Goal: Information Seeking & Learning: Check status

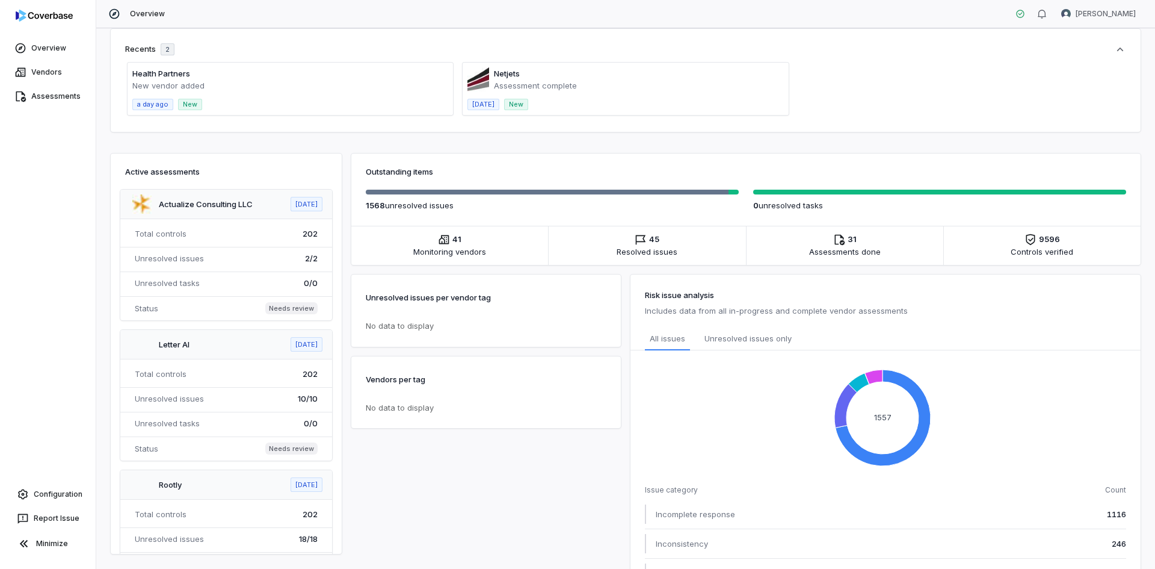
scroll to position [120, 0]
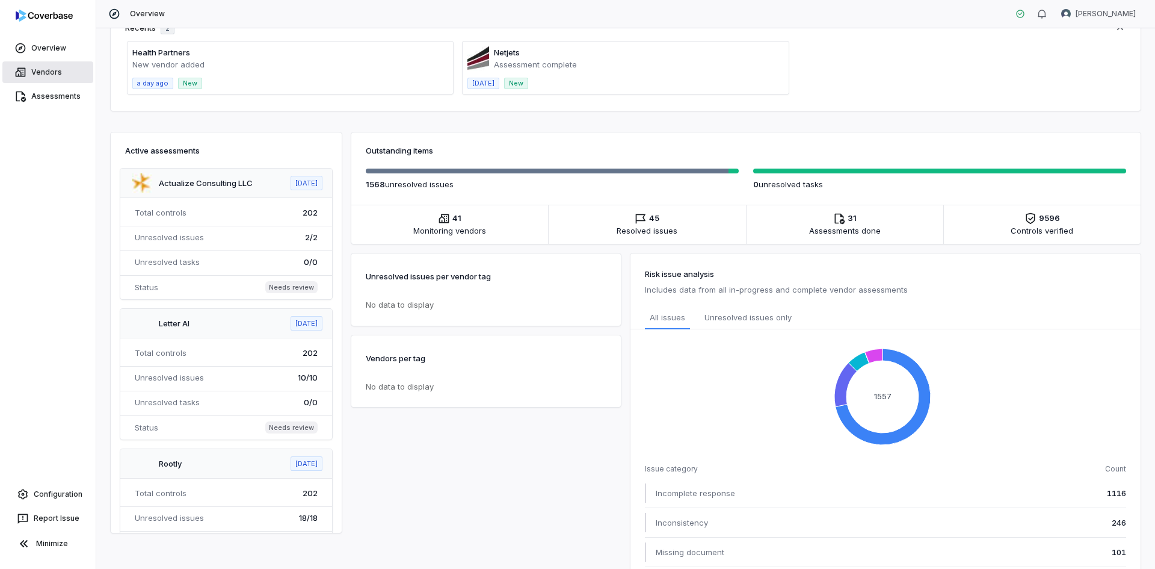
click at [55, 70] on link "Vendors" at bounding box center [47, 72] width 91 height 22
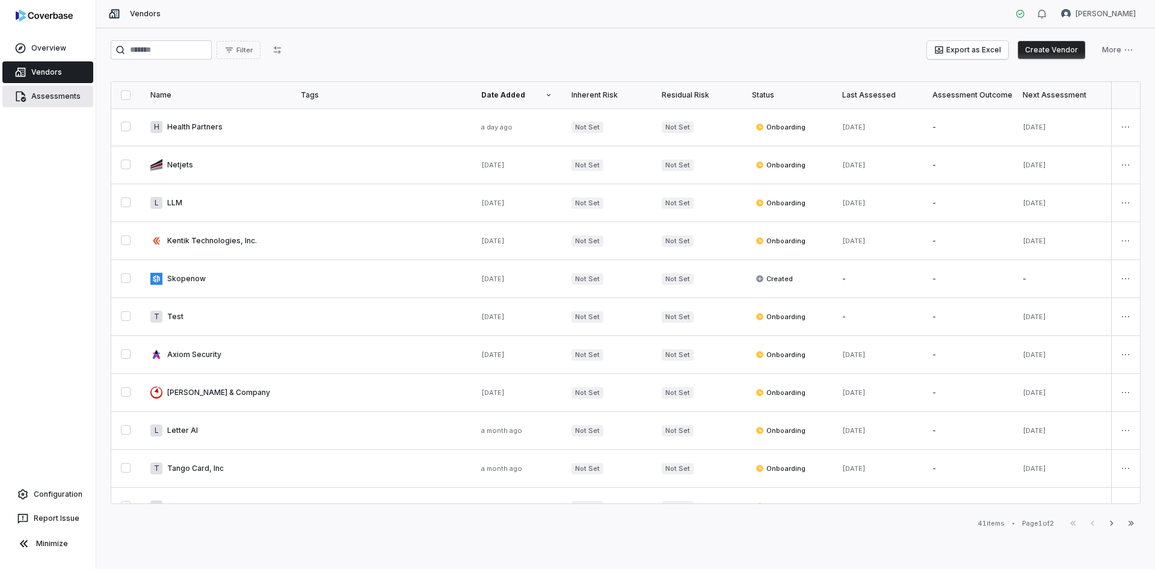
click at [37, 94] on link "Assessments" at bounding box center [47, 96] width 91 height 22
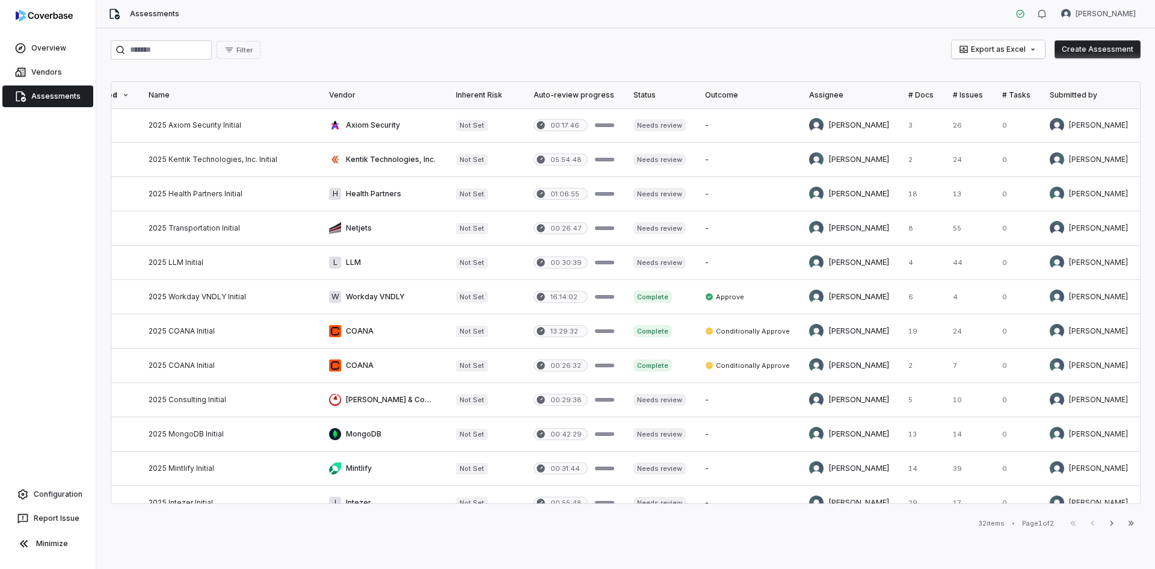
scroll to position [0, 183]
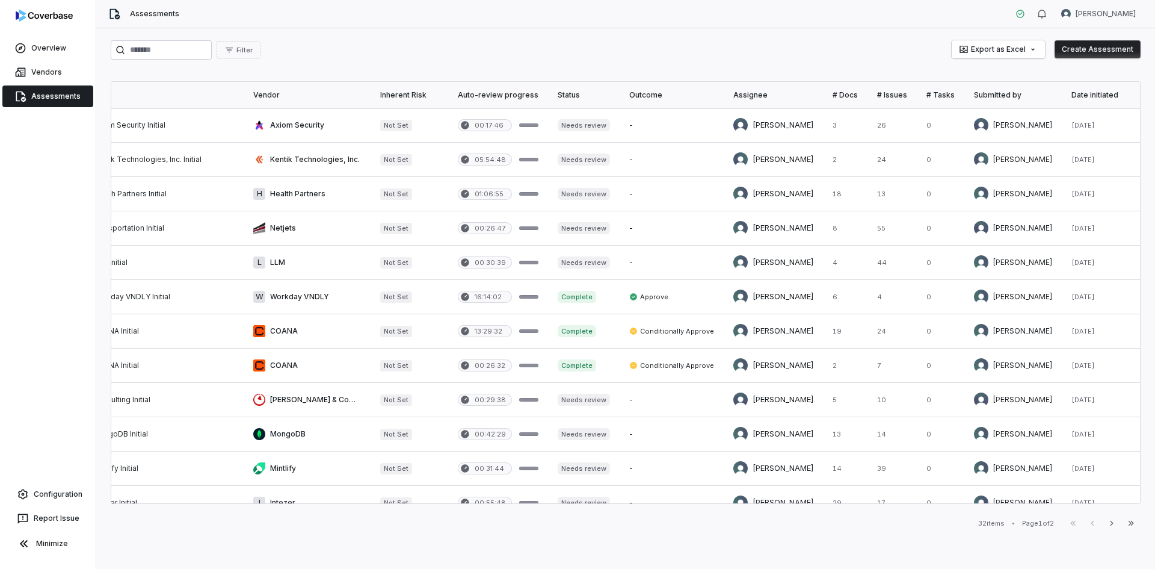
click at [1087, 97] on div "Date initiated" at bounding box center [1101, 95] width 59 height 10
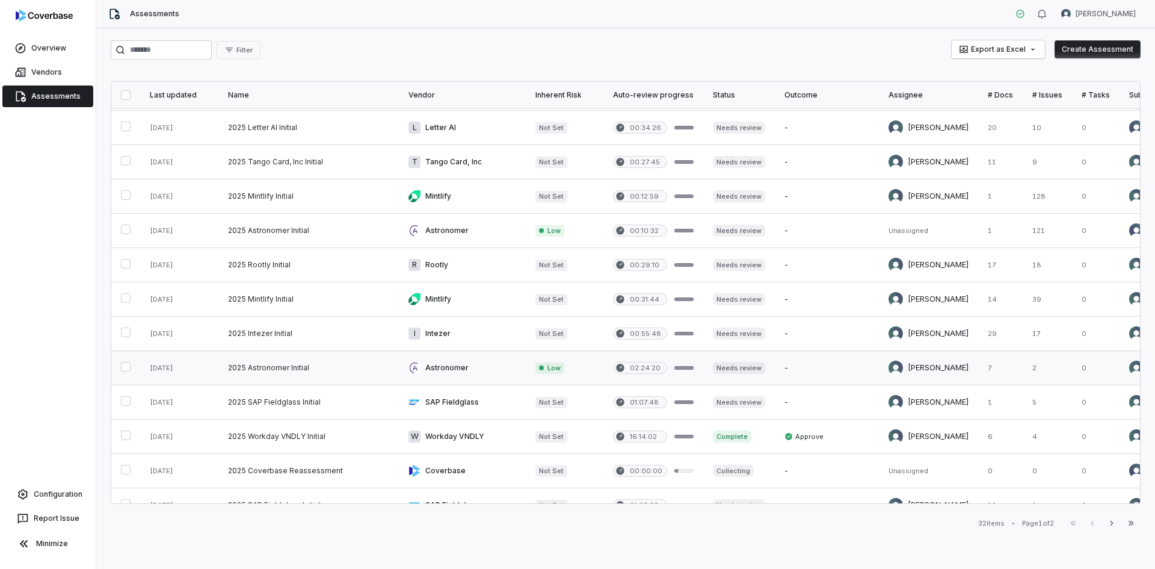
scroll to position [241, 0]
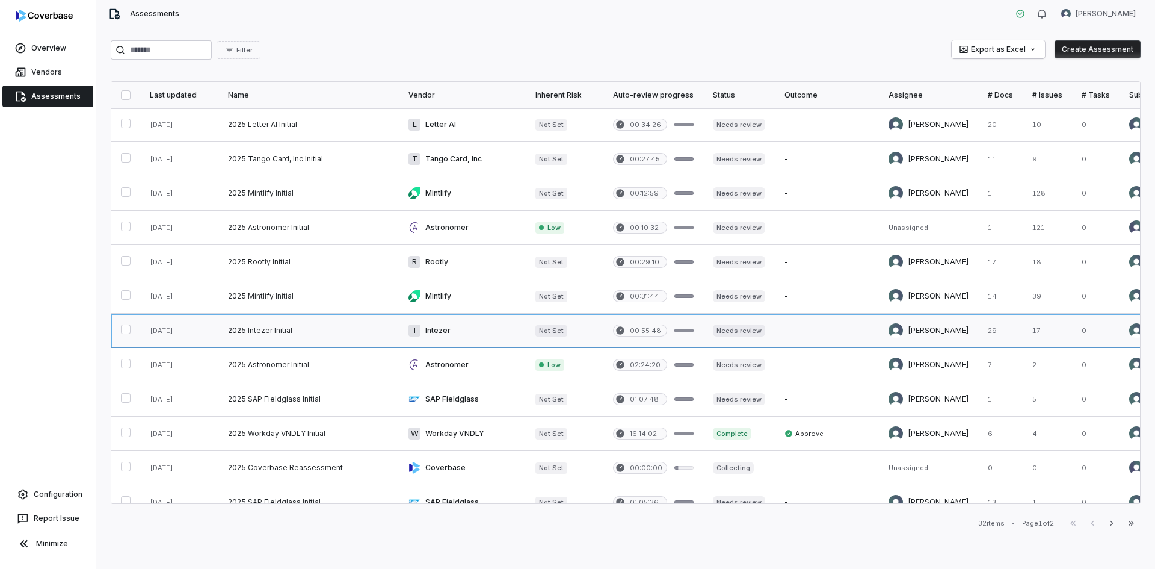
click at [288, 333] on link at bounding box center [308, 330] width 181 height 34
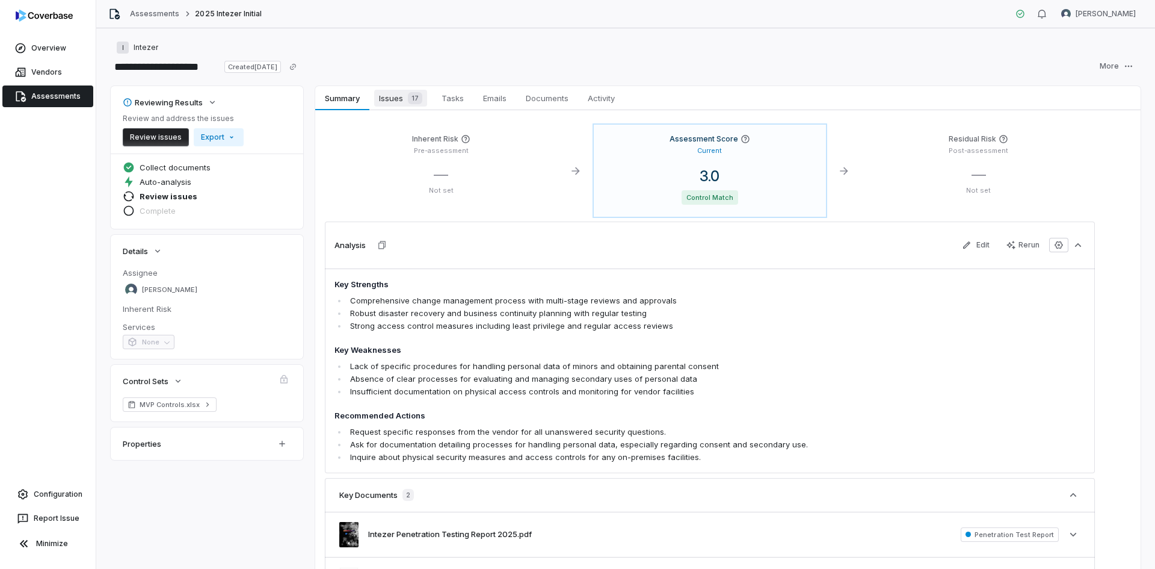
click at [401, 103] on span "Issues 17" at bounding box center [400, 98] width 53 height 17
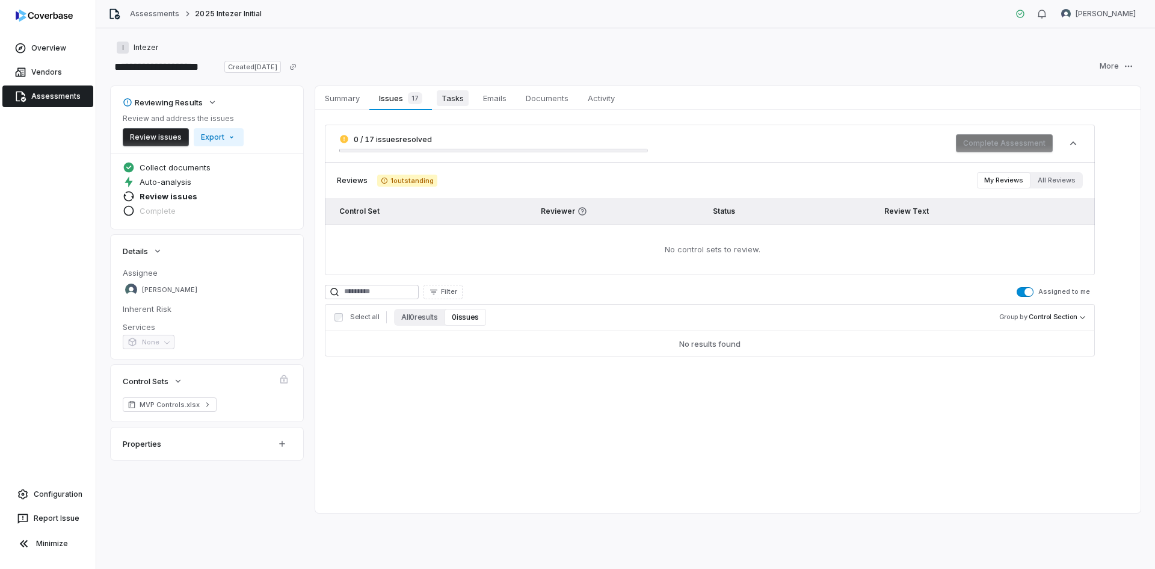
click at [445, 91] on span "Tasks" at bounding box center [453, 98] width 32 height 16
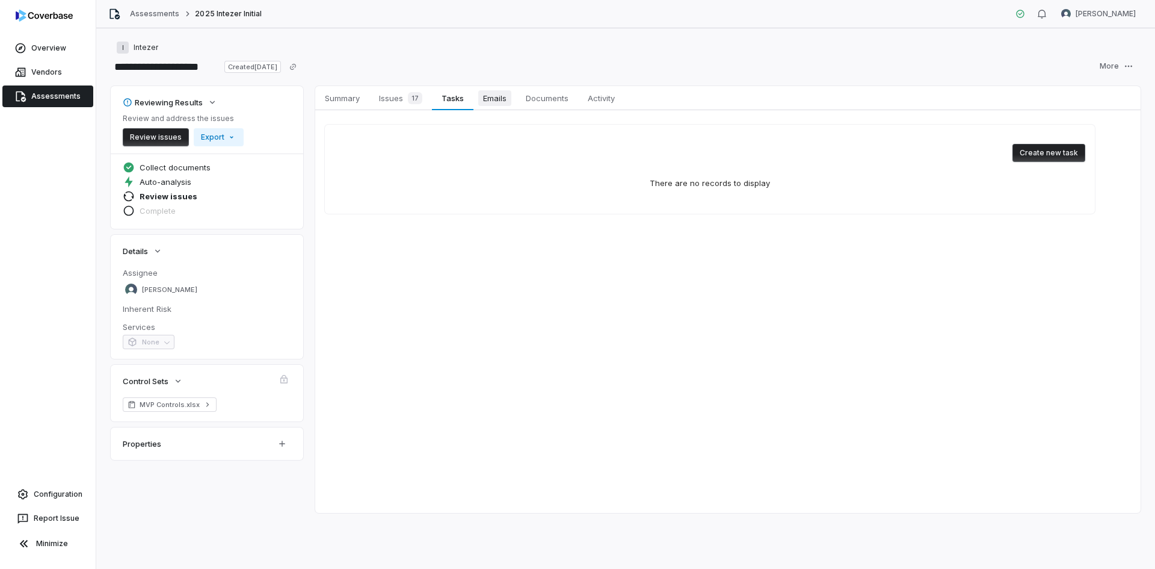
click at [496, 102] on span "Emails" at bounding box center [494, 98] width 33 height 16
click at [536, 98] on span "Documents" at bounding box center [547, 98] width 52 height 16
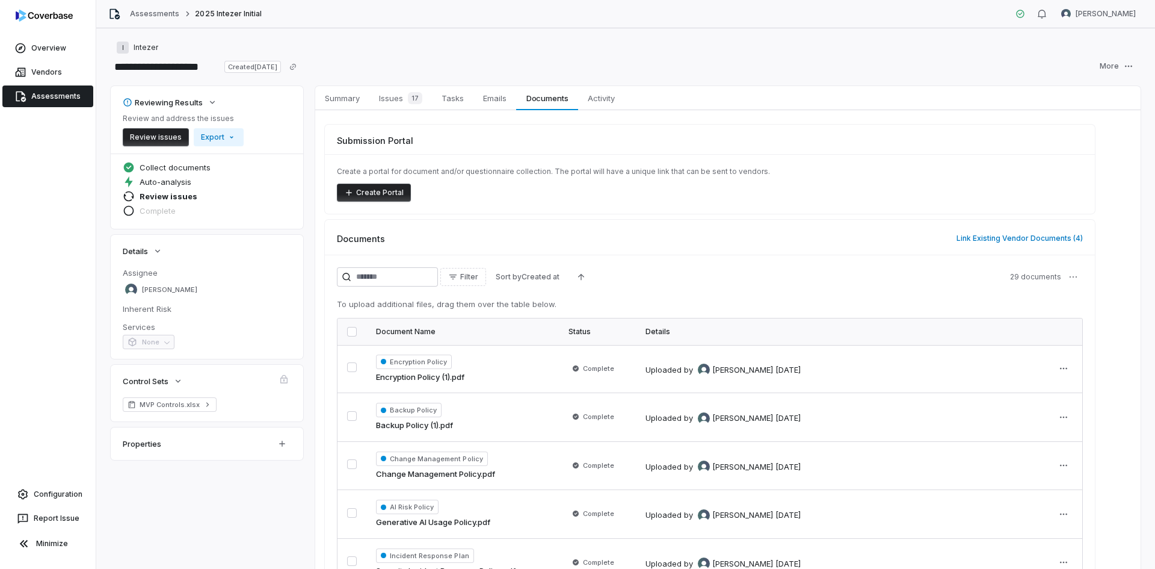
drag, startPoint x: 61, startPoint y: 96, endPoint x: 55, endPoint y: 97, distance: 6.1
click at [61, 96] on link "Assessments" at bounding box center [47, 96] width 91 height 22
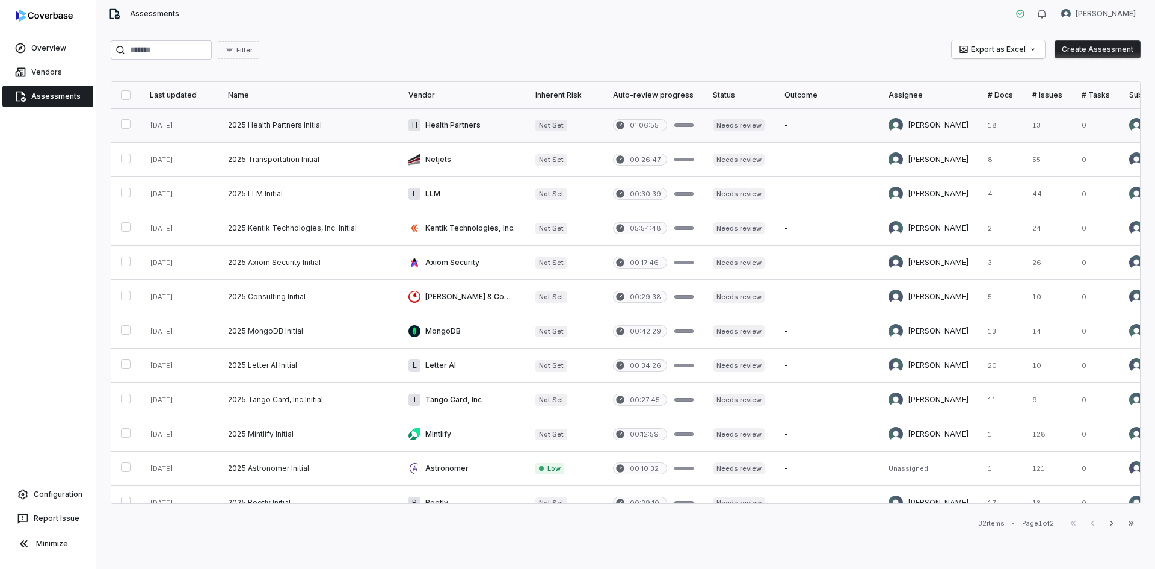
click at [309, 126] on link at bounding box center [308, 125] width 181 height 34
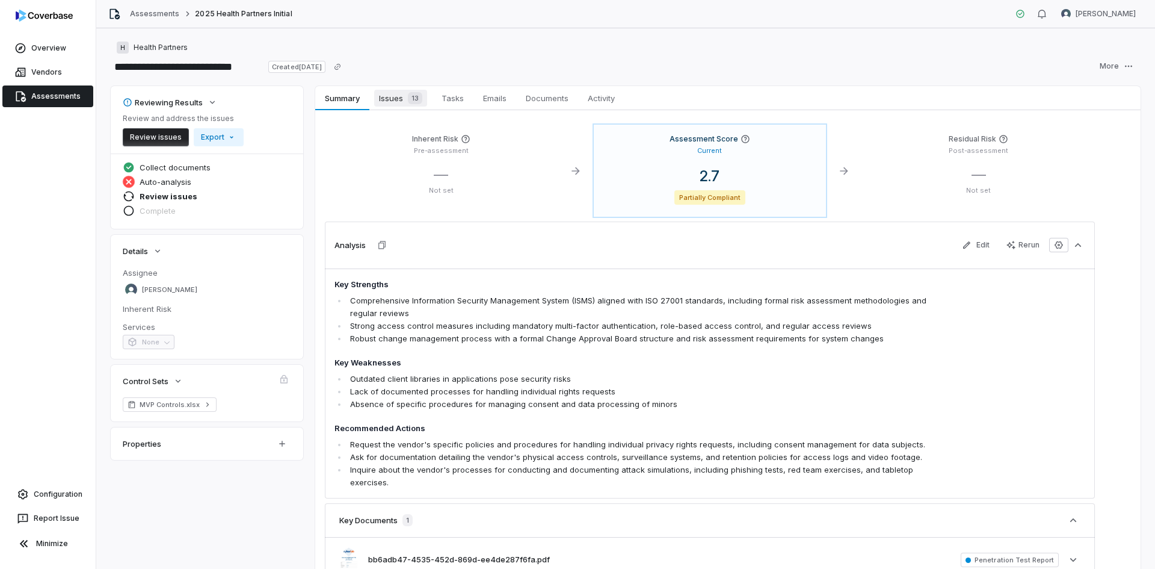
click at [404, 102] on div "13" at bounding box center [412, 98] width 19 height 12
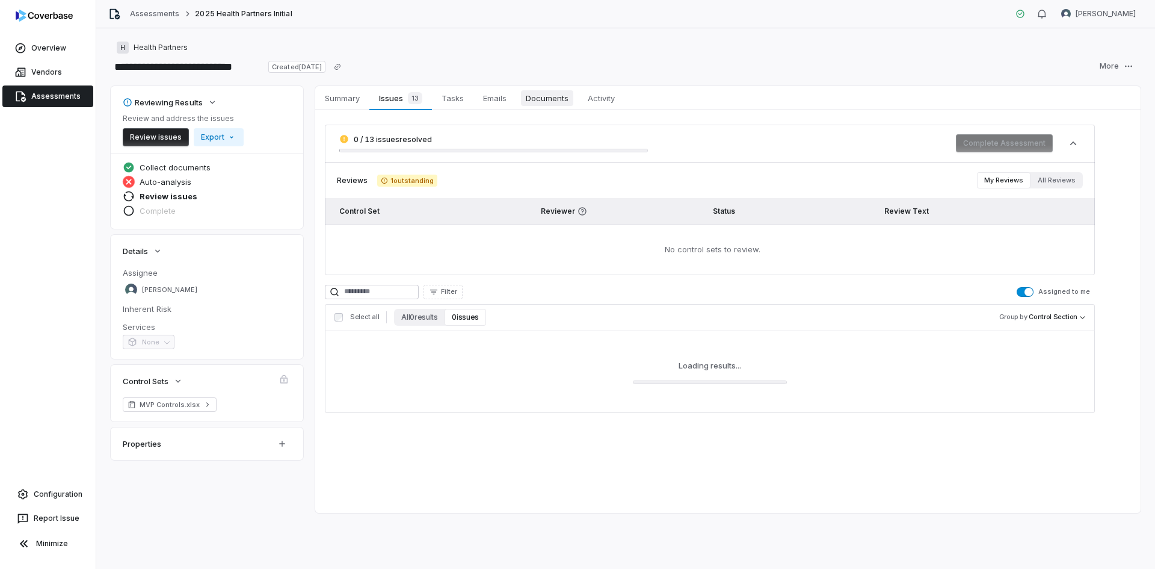
click at [558, 99] on span "Documents" at bounding box center [547, 98] width 52 height 16
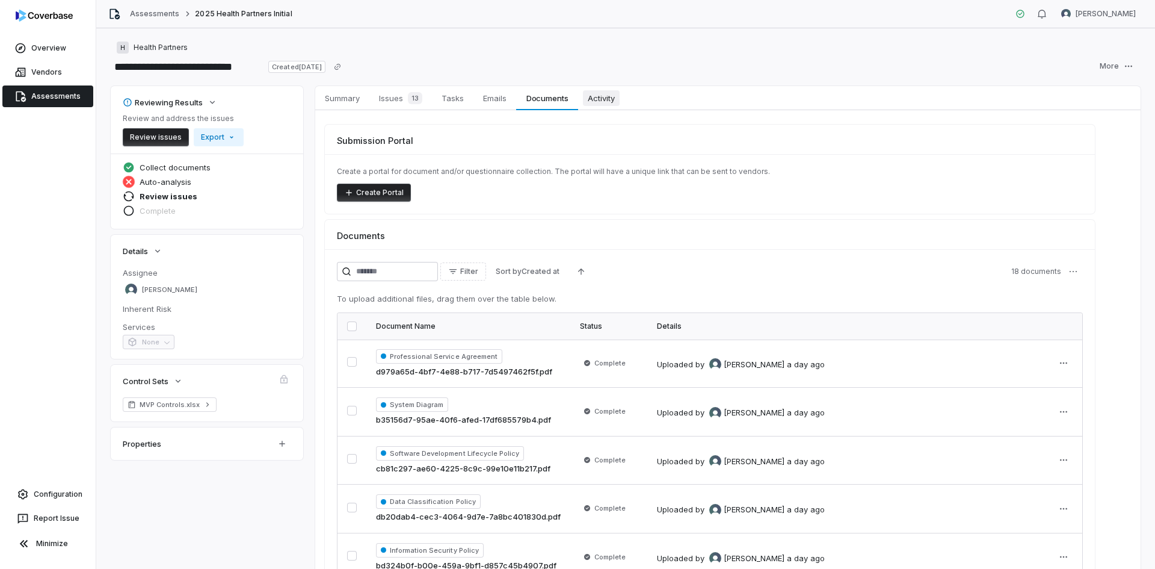
click at [598, 105] on span "Activity" at bounding box center [601, 98] width 37 height 16
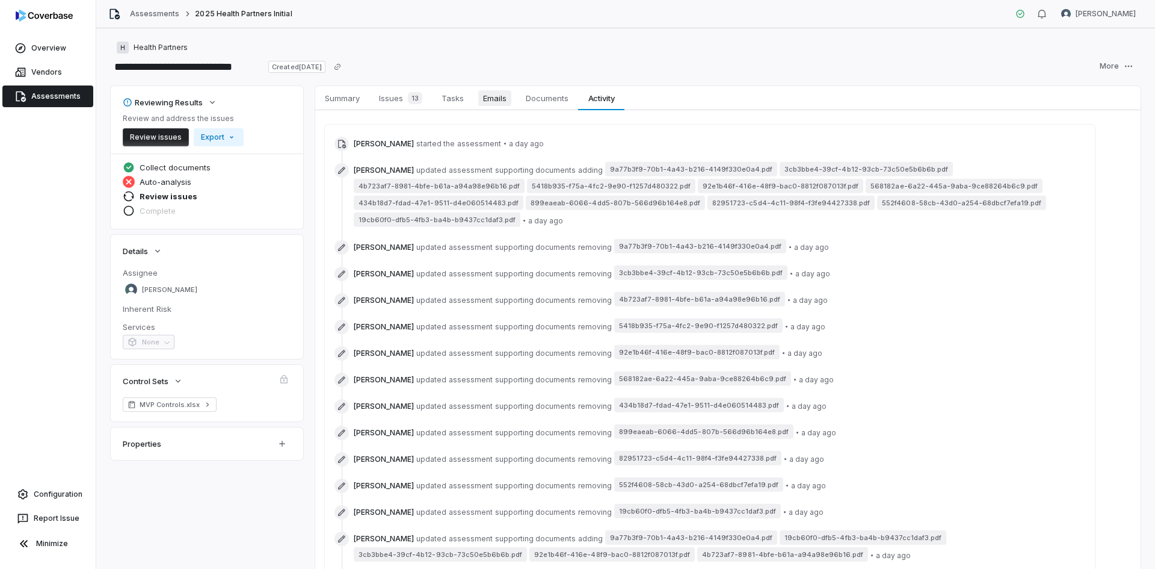
click at [515, 95] on link "Emails Emails" at bounding box center [495, 98] width 43 height 24
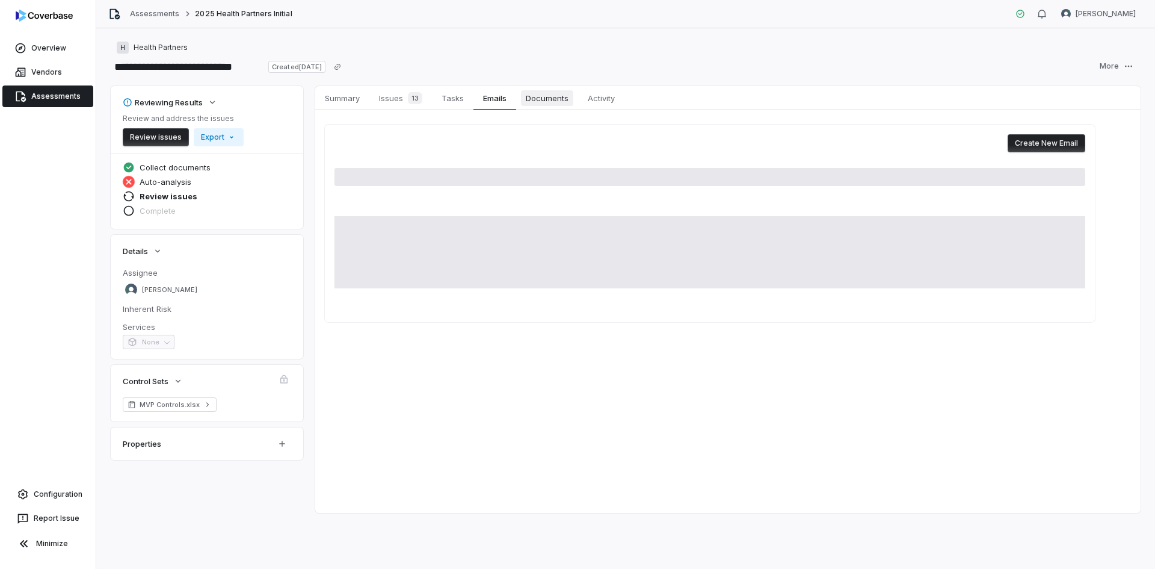
click at [536, 94] on span "Documents" at bounding box center [547, 98] width 52 height 16
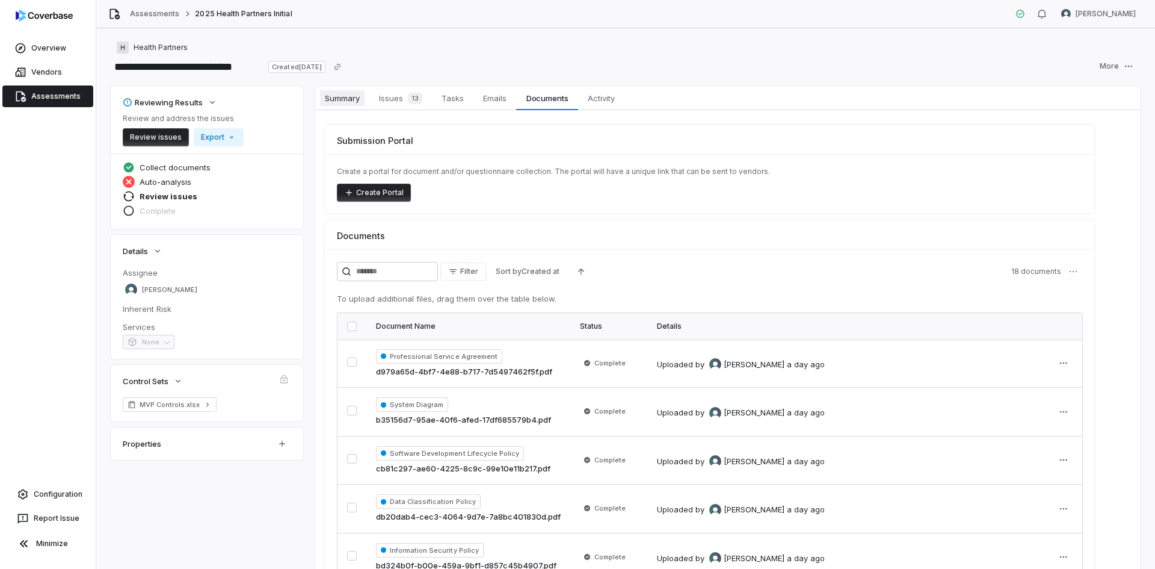
click at [344, 90] on link "Summary Summary" at bounding box center [342, 98] width 54 height 24
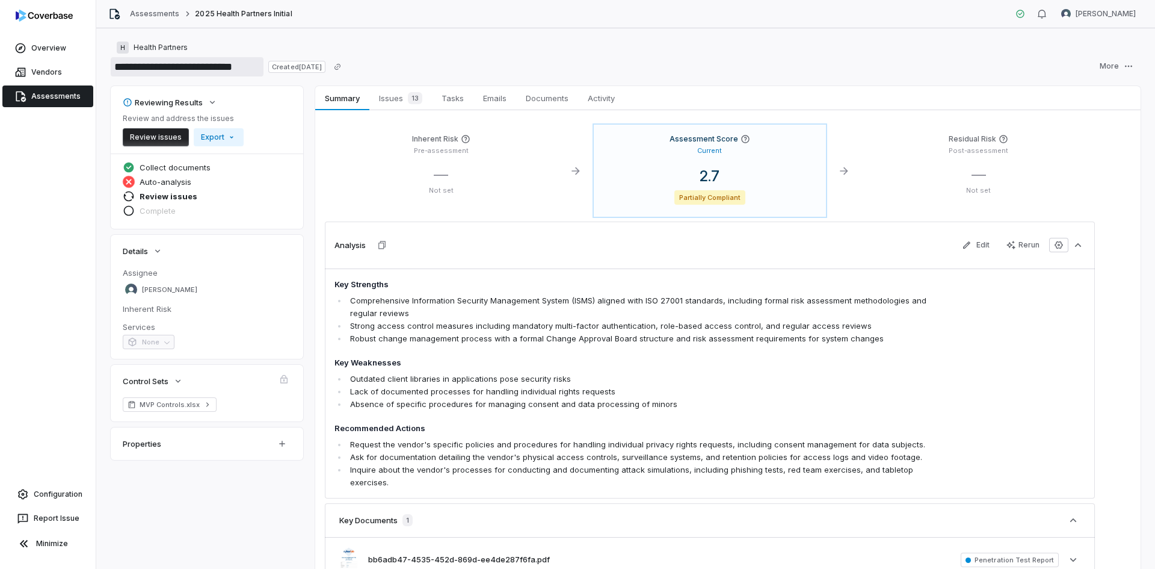
drag, startPoint x: 255, startPoint y: 63, endPoint x: 108, endPoint y: 68, distance: 146.9
click at [108, 68] on div "**********" at bounding box center [625, 298] width 1059 height 540
